Goal: Task Accomplishment & Management: Manage account settings

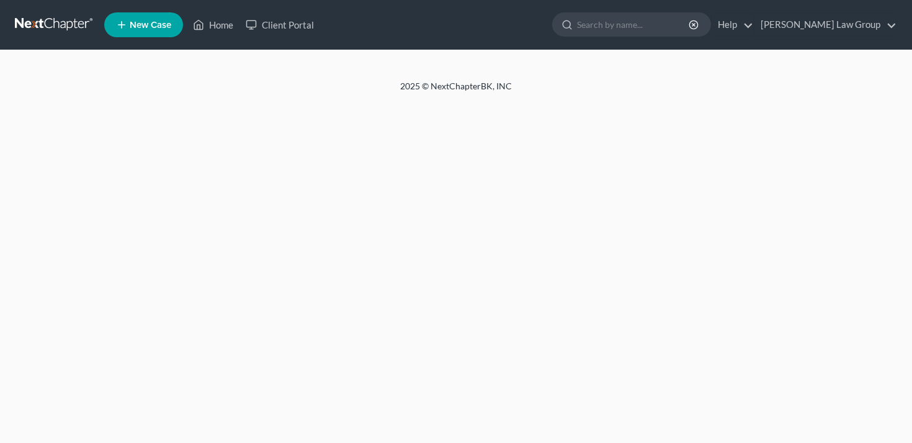
click at [847, 34] on link "[PERSON_NAME] Law Group" at bounding box center [825, 25] width 142 height 22
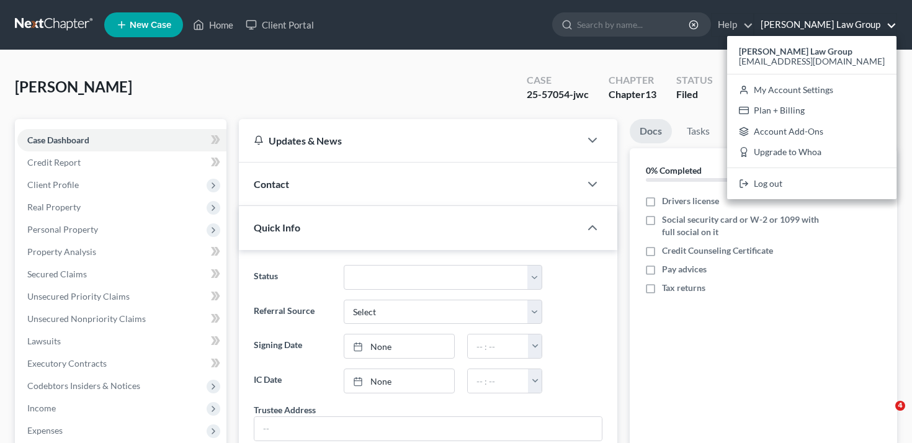
click at [706, 73] on div "Status" at bounding box center [694, 80] width 37 height 14
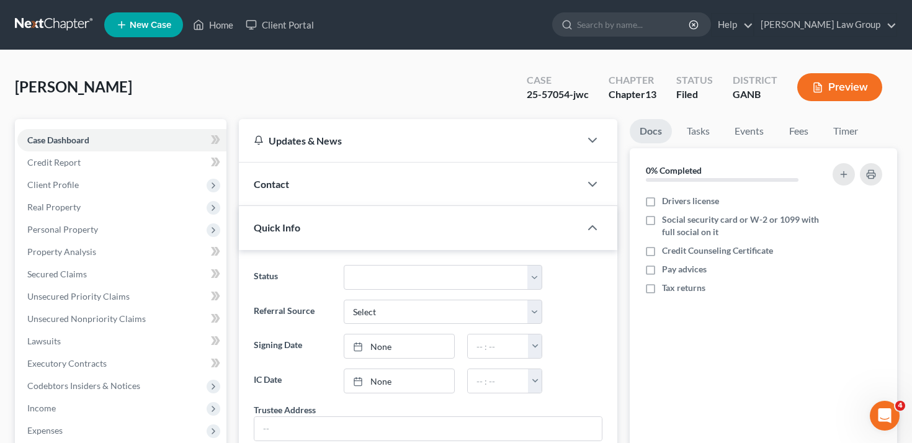
click at [822, 96] on button "Preview" at bounding box center [839, 87] width 85 height 28
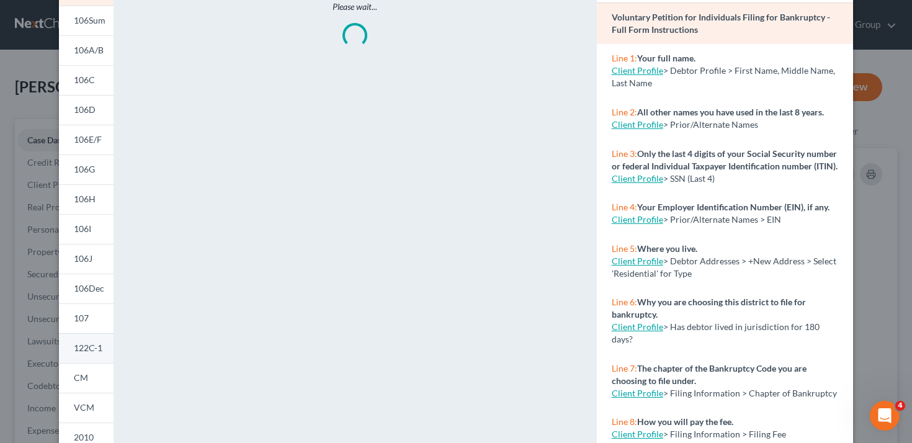
scroll to position [97, 0]
click at [79, 337] on link "122C-1" at bounding box center [86, 347] width 55 height 30
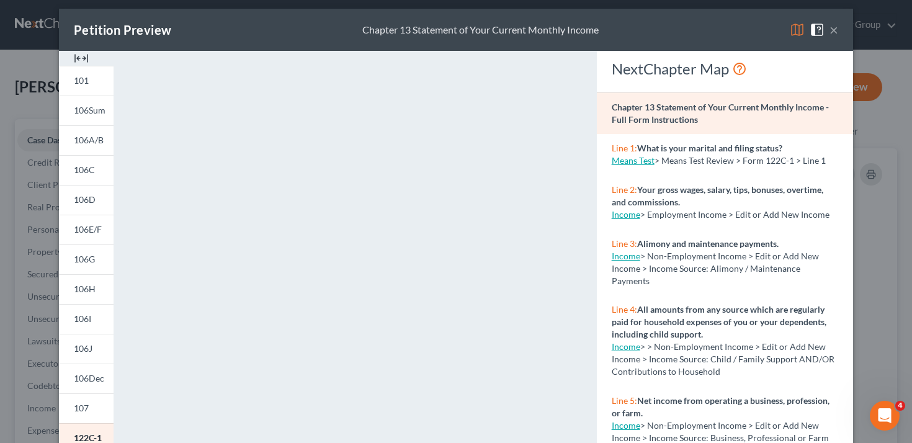
scroll to position [0, 0]
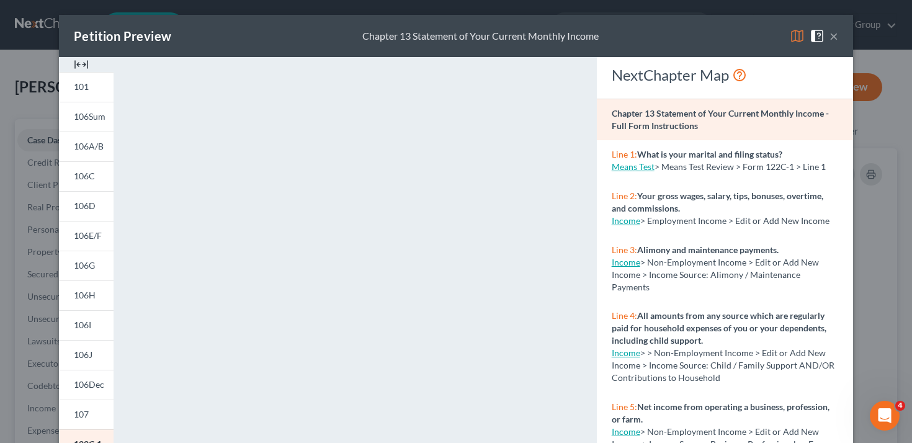
click at [830, 38] on button "×" at bounding box center [833, 36] width 9 height 15
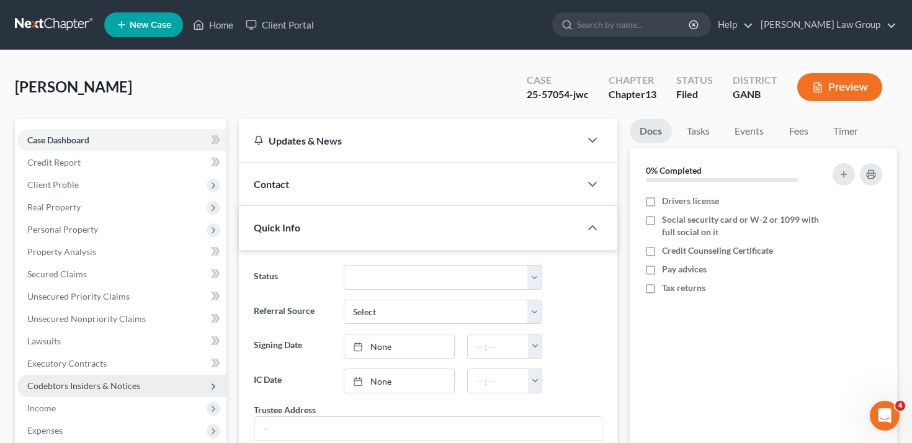
scroll to position [51, 0]
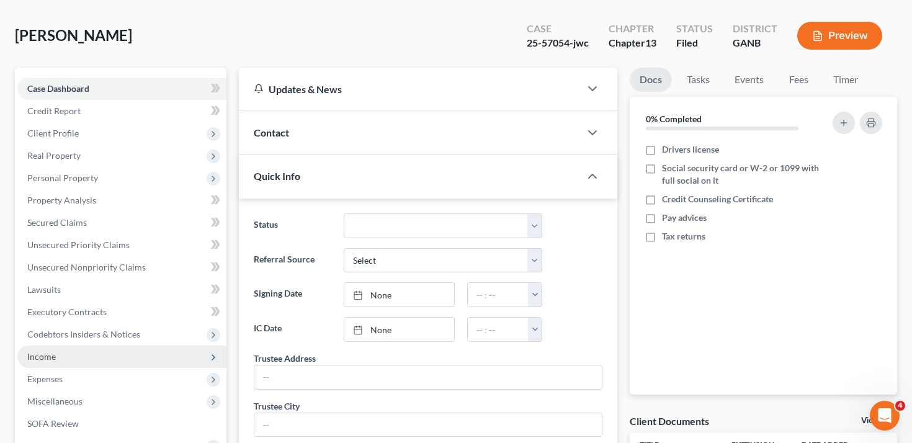
click at [102, 349] on span "Income" at bounding box center [121, 356] width 209 height 22
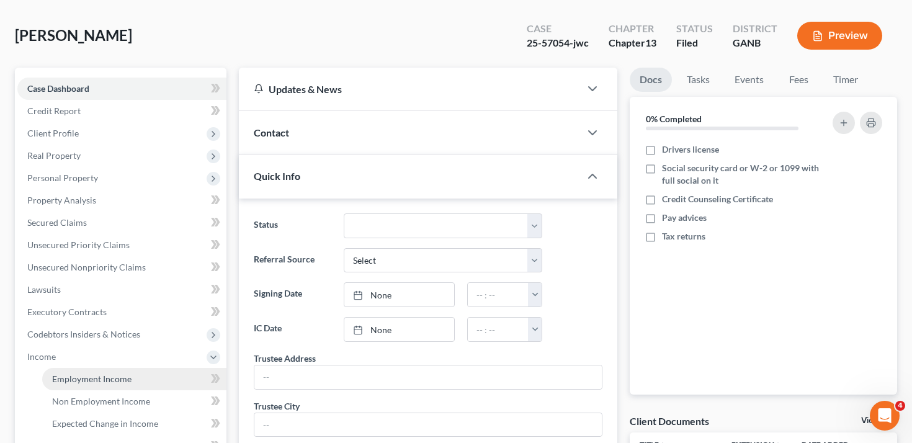
click at [115, 374] on span "Employment Income" at bounding box center [91, 378] width 79 height 11
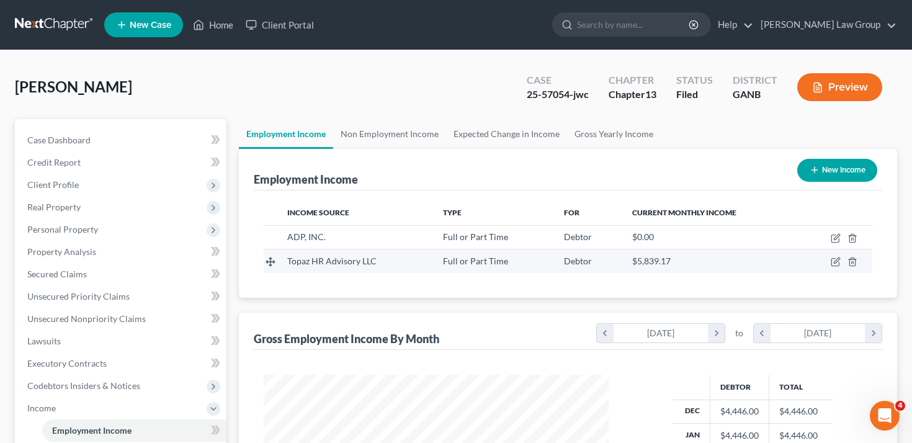
scroll to position [222, 370]
click at [840, 255] on td at bounding box center [835, 261] width 73 height 24
click at [836, 259] on icon "button" at bounding box center [835, 262] width 10 height 10
select select "0"
select select "35"
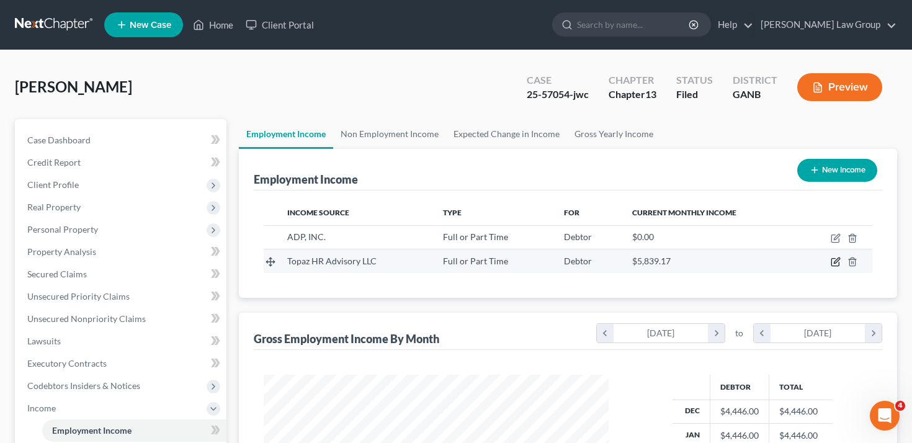
select select "2"
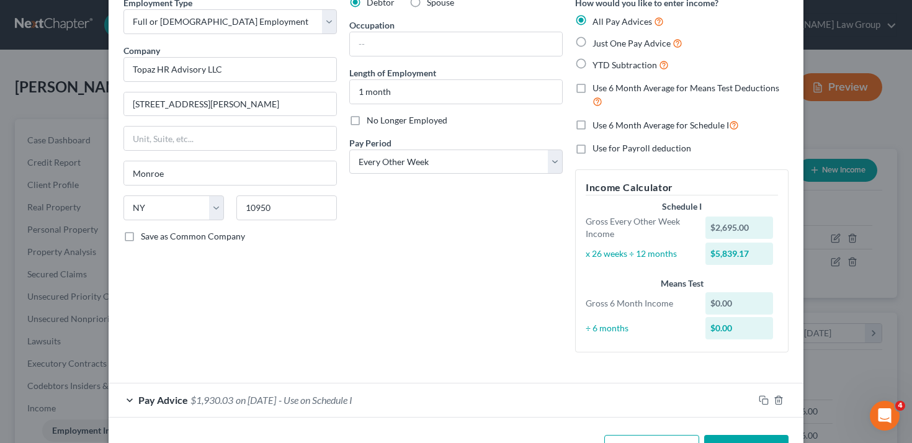
scroll to position [103, 0]
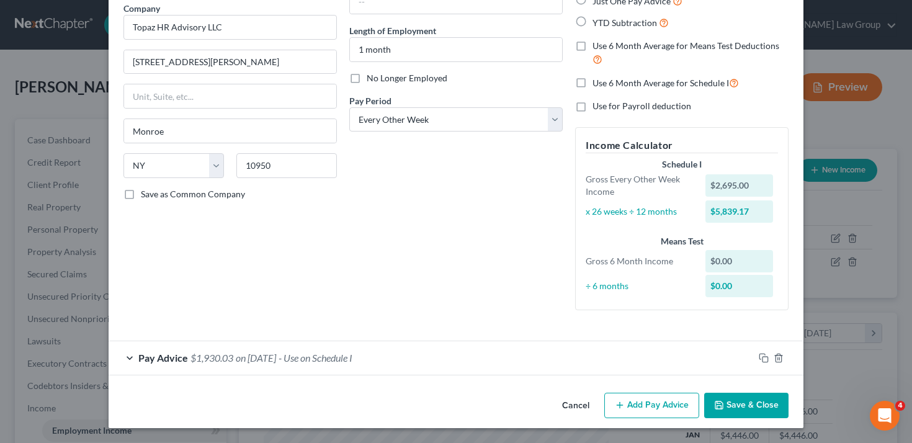
click at [468, 361] on div "Pay Advice $1,930.03 on [DATE] - Use on Schedule I" at bounding box center [431, 357] width 645 height 33
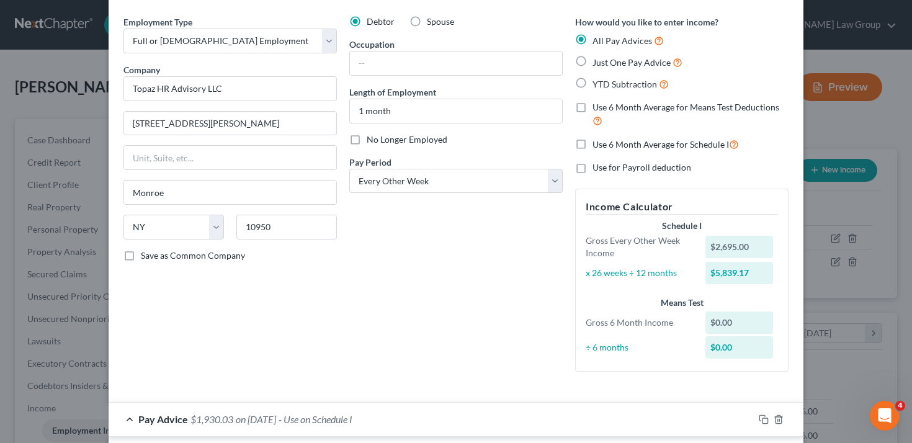
scroll to position [0, 0]
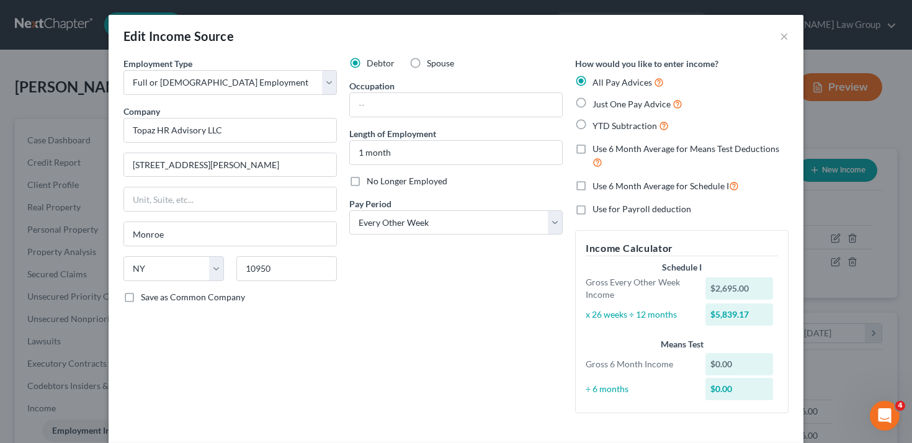
click at [791, 35] on div "Edit Income Source ×" at bounding box center [456, 36] width 695 height 42
click at [785, 37] on button "×" at bounding box center [784, 36] width 9 height 15
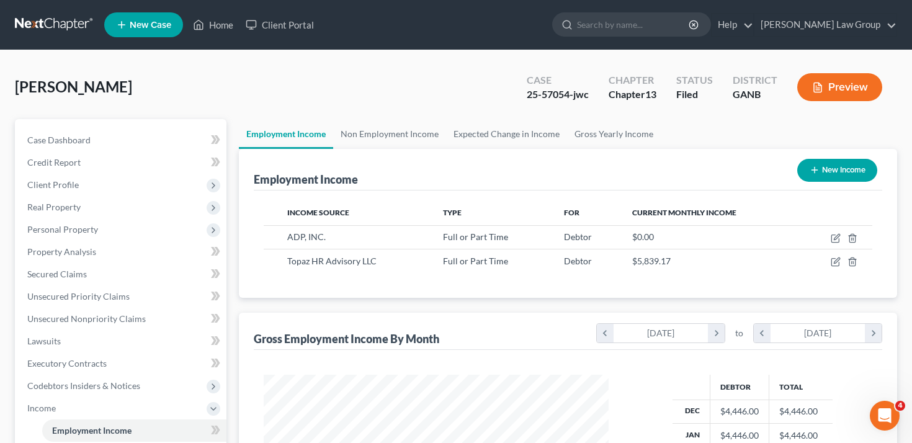
scroll to position [25, 0]
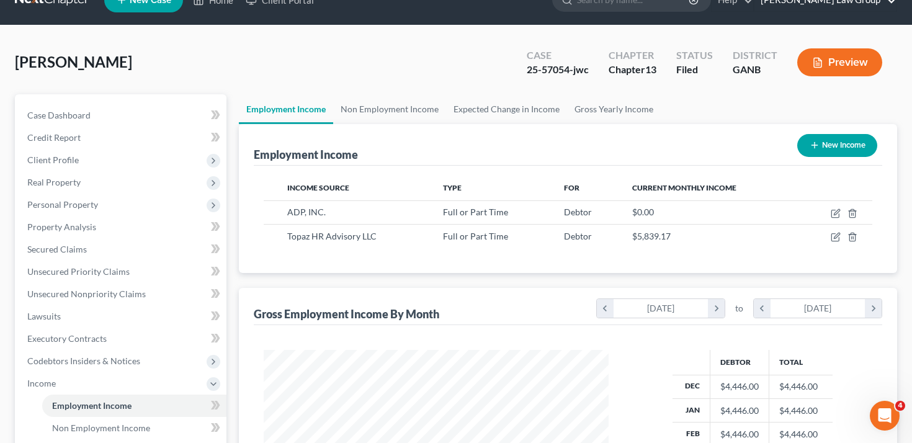
click at [875, 1] on link "[PERSON_NAME] Law Group" at bounding box center [825, 0] width 142 height 22
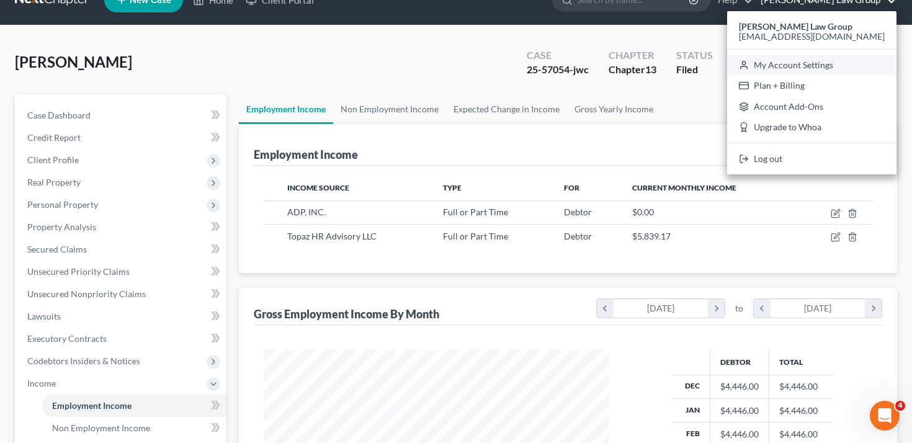
click at [827, 69] on link "My Account Settings" at bounding box center [811, 65] width 169 height 21
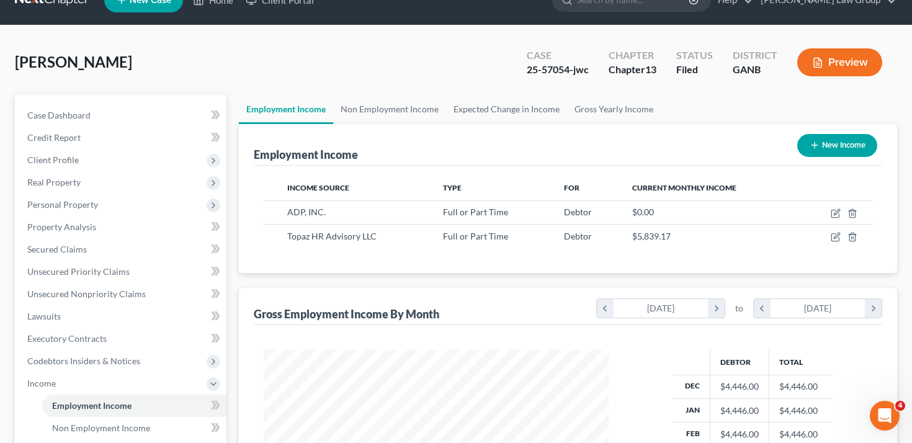
select select "24"
select select "10"
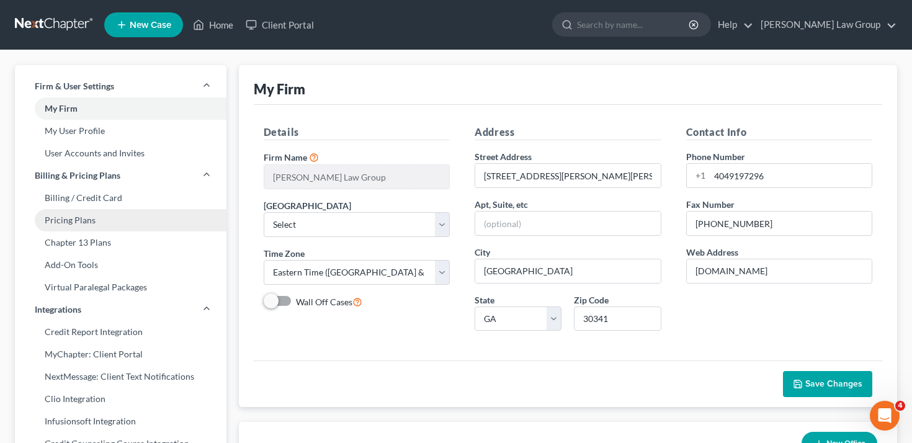
click at [131, 226] on link "Pricing Plans" at bounding box center [120, 220] width 211 height 22
